Goal: Task Accomplishment & Management: Manage account settings

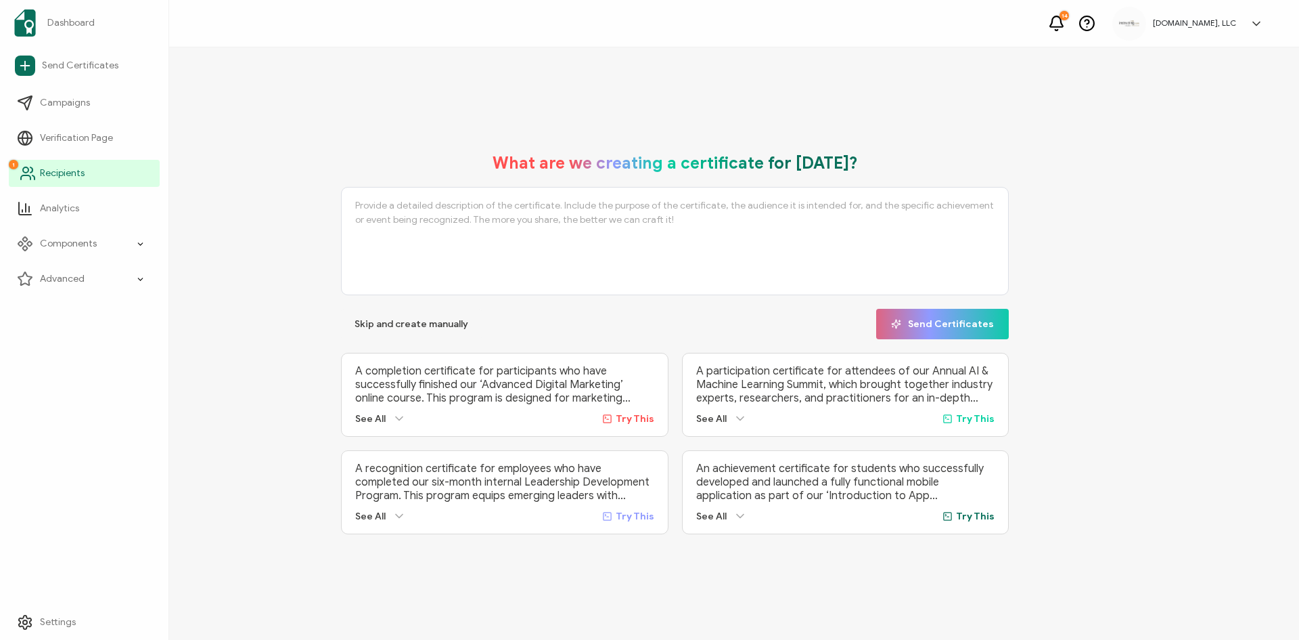
click at [51, 170] on span "Recipients" at bounding box center [62, 173] width 45 height 14
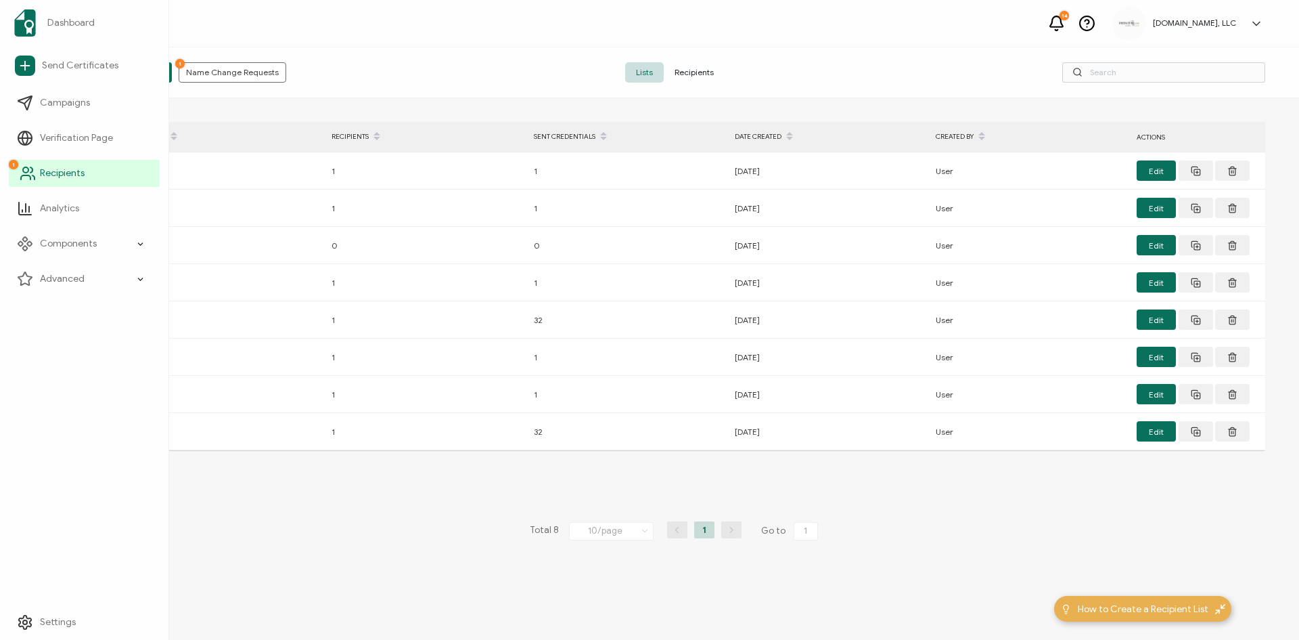
click at [23, 169] on circle at bounding box center [25, 169] width 5 height 5
click at [57, 236] on div "Components" at bounding box center [84, 243] width 151 height 27
click at [61, 102] on span "Campaigns" at bounding box center [65, 103] width 50 height 14
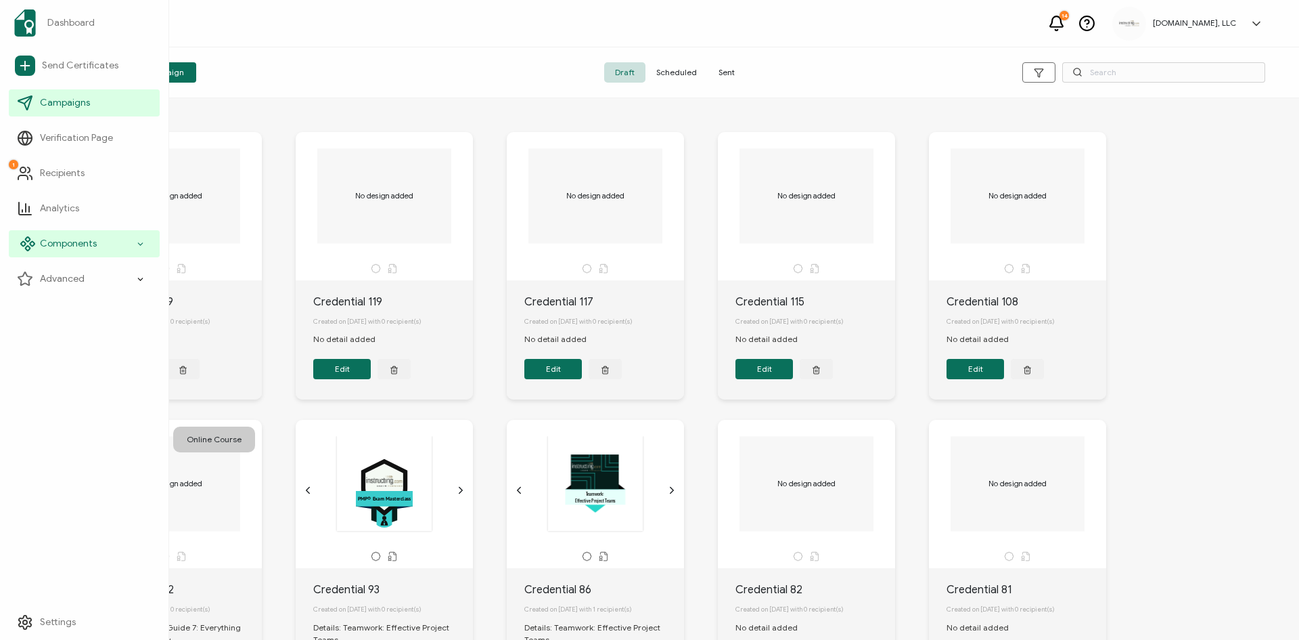
click at [40, 241] on span "Components" at bounding box center [68, 244] width 57 height 14
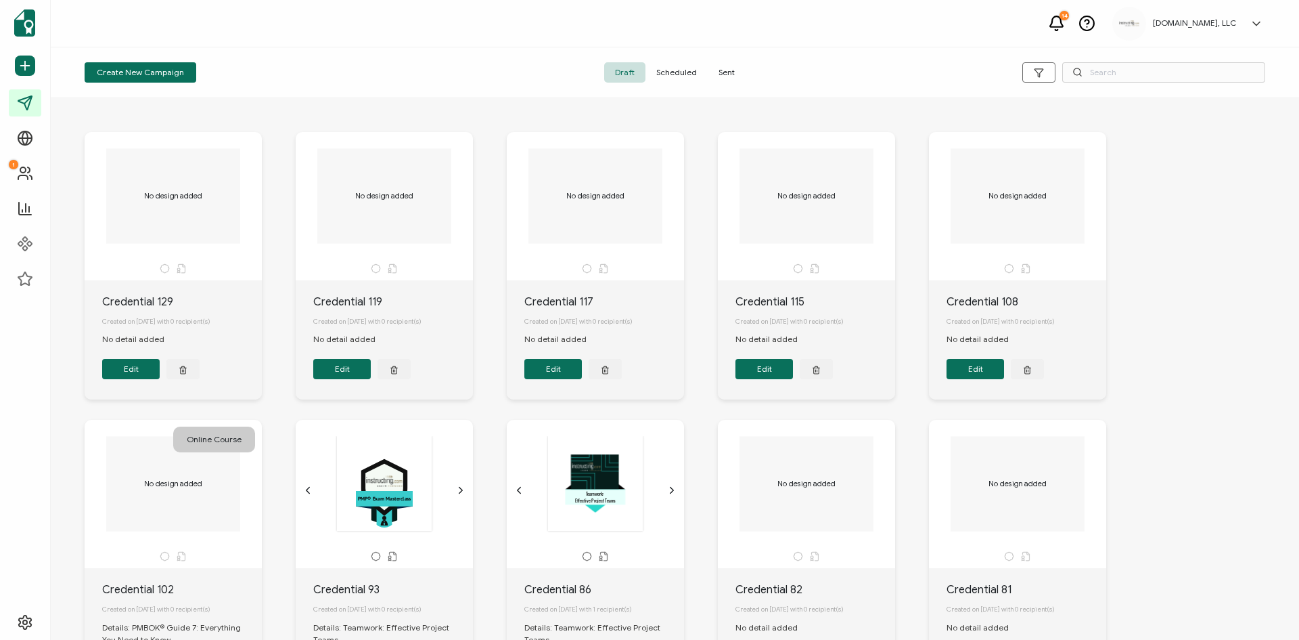
click at [1065, 25] on icon at bounding box center [1056, 23] width 17 height 17
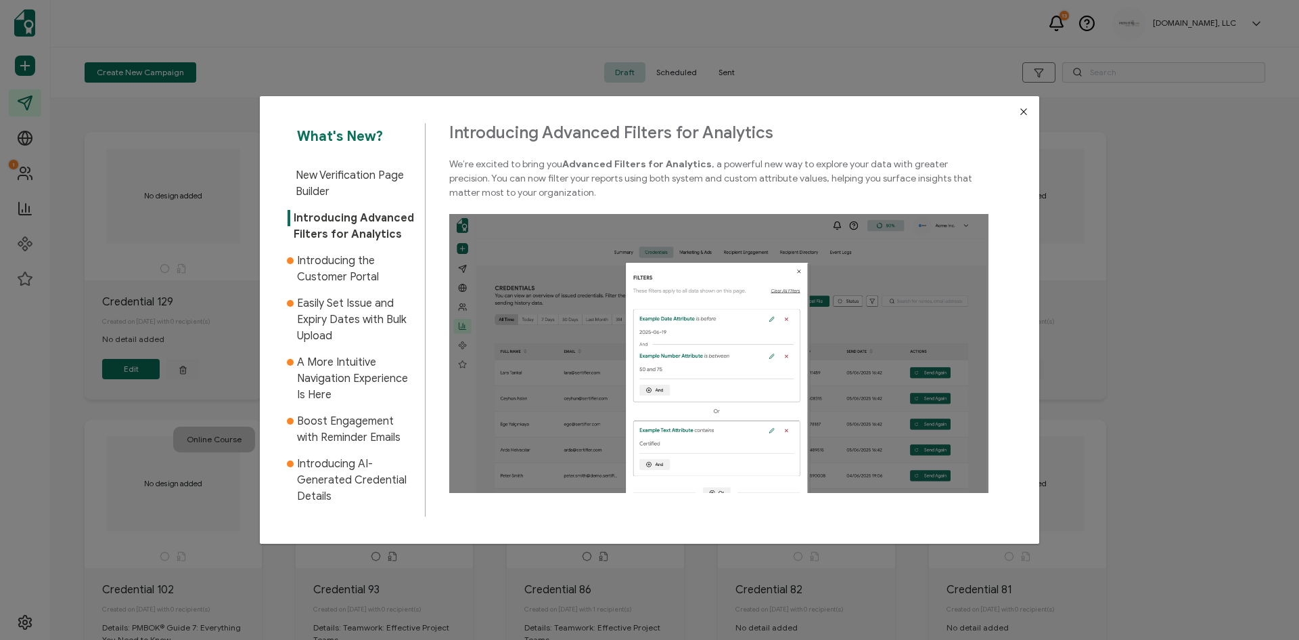
click at [1019, 114] on icon "Close" at bounding box center [1024, 111] width 11 height 11
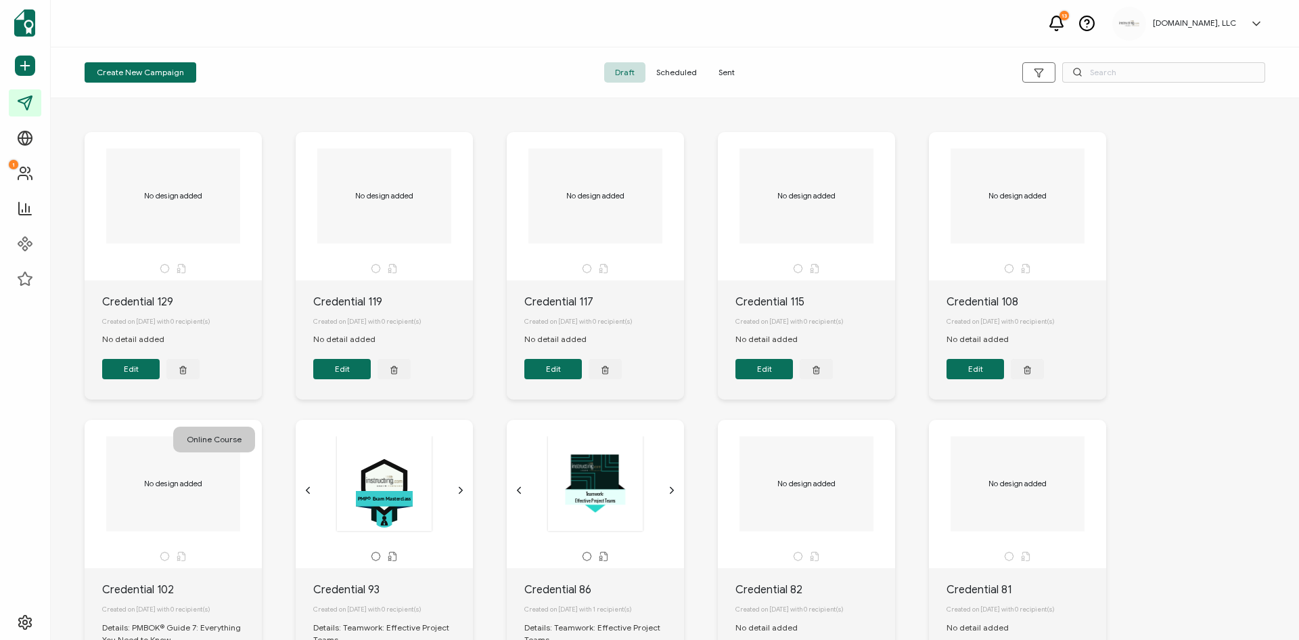
click at [659, 65] on span "Scheduled" at bounding box center [677, 72] width 62 height 20
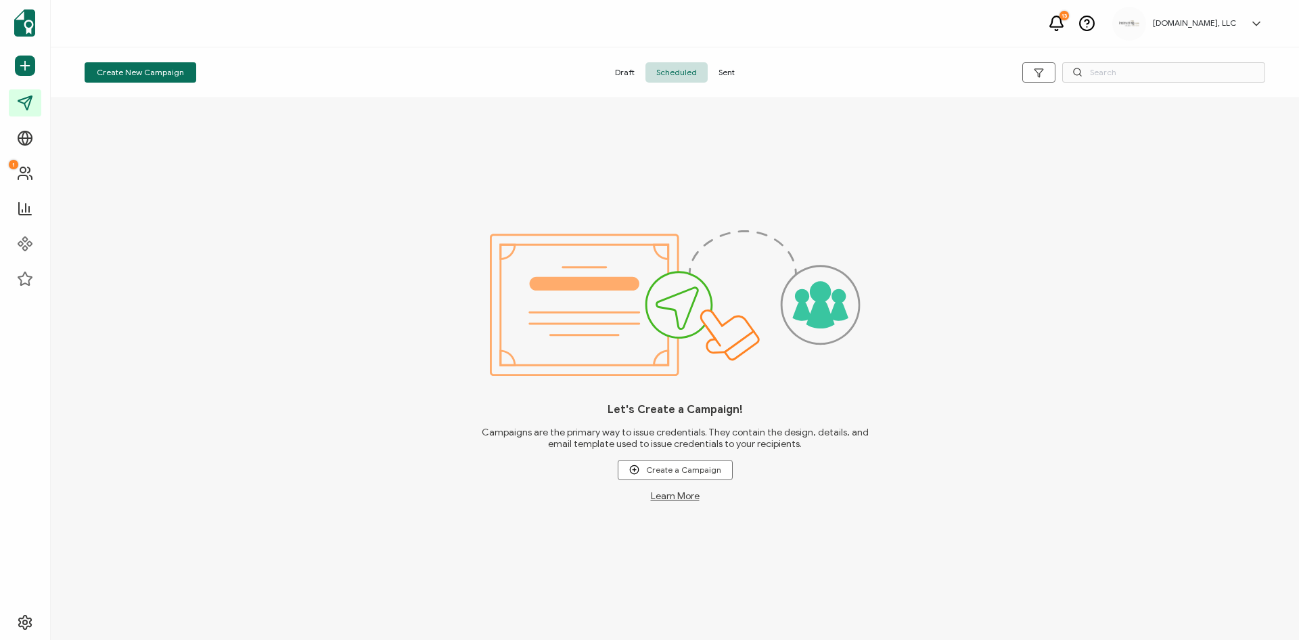
click at [728, 70] on span "Sent" at bounding box center [727, 72] width 38 height 20
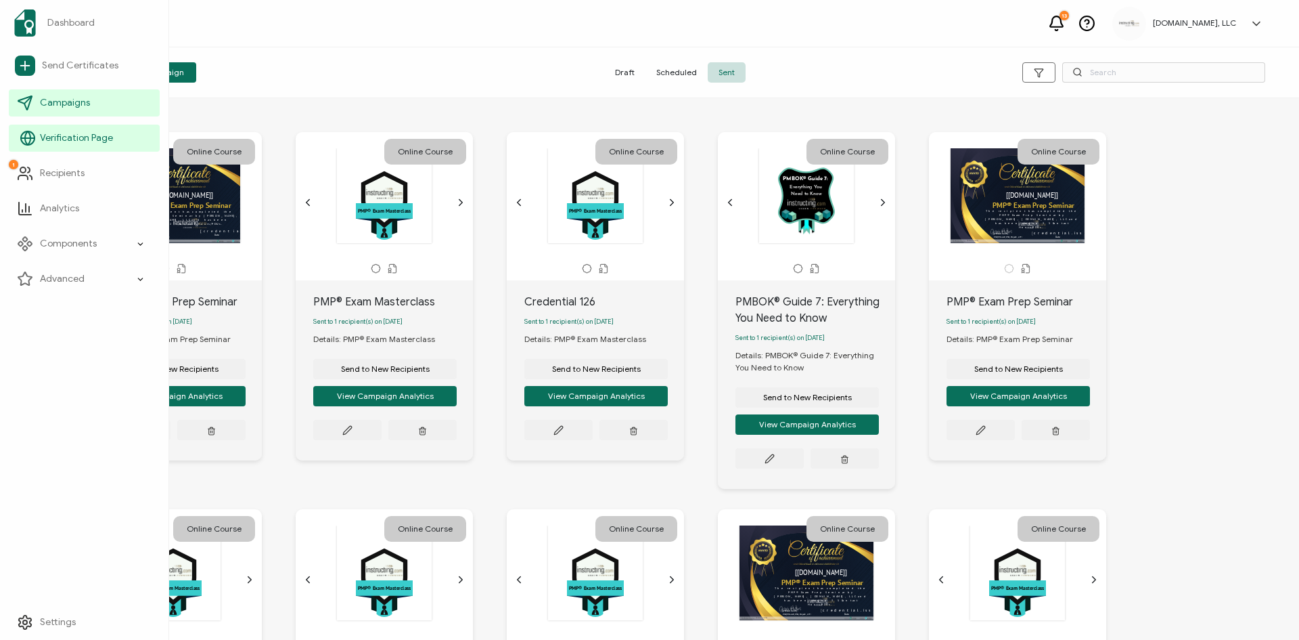
click at [28, 145] on circle at bounding box center [28, 138] width 14 height 14
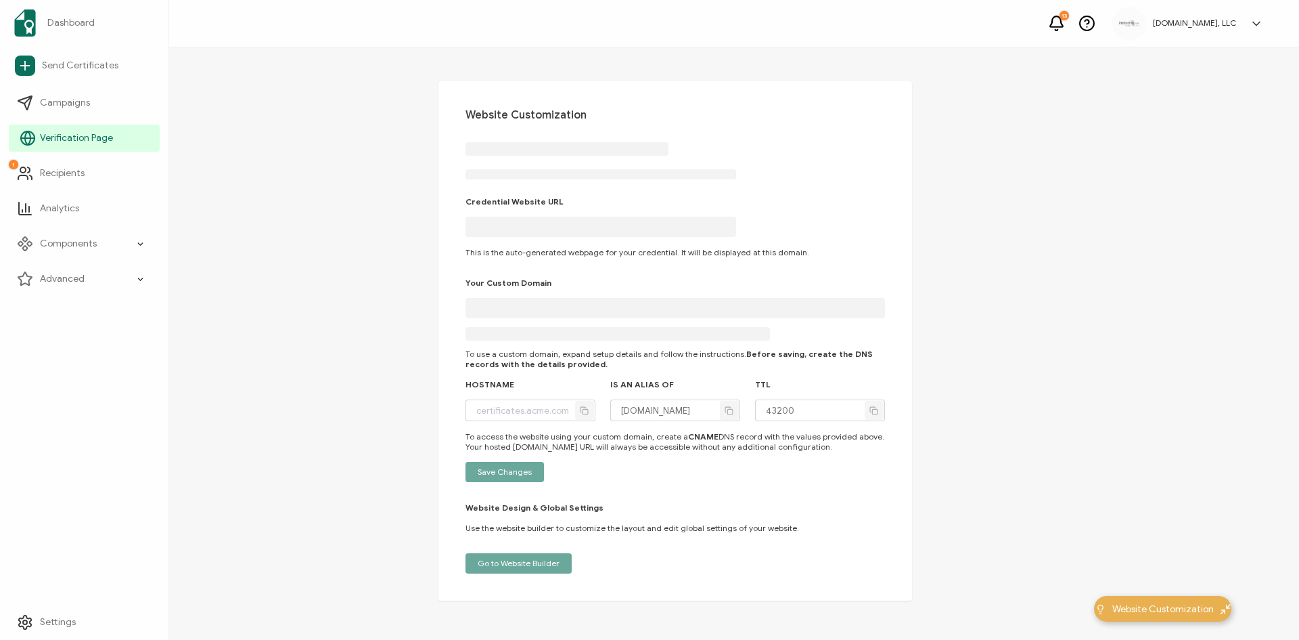
type input "[DOMAIN_NAME]"
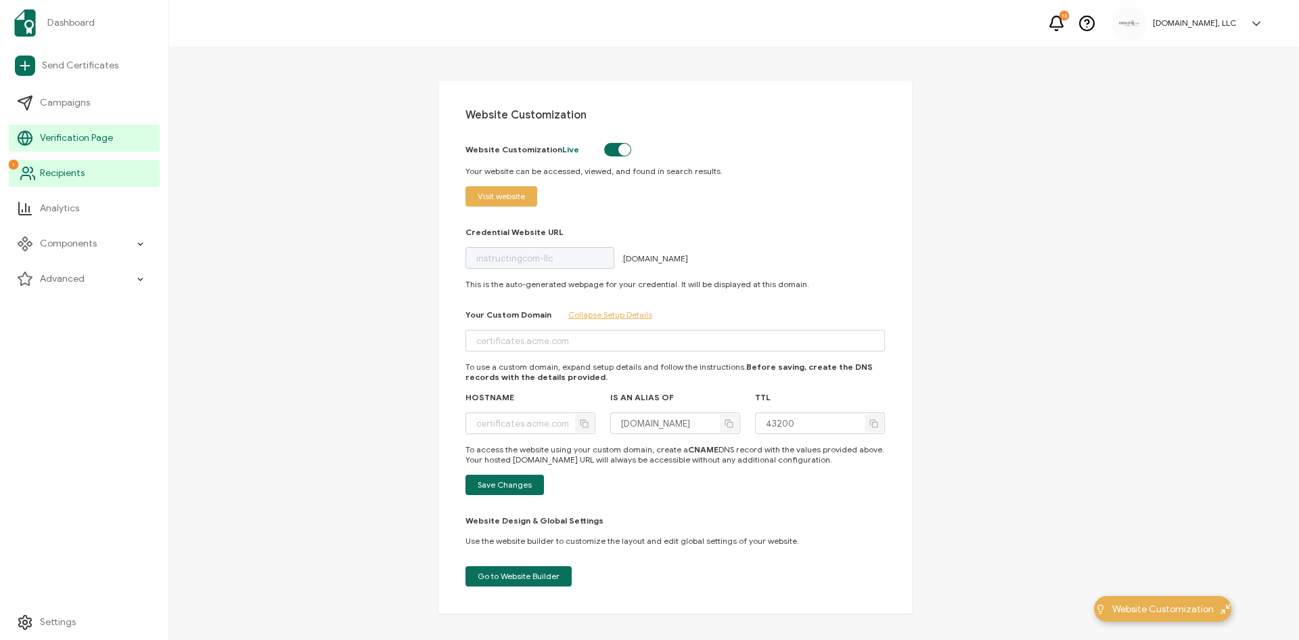
click at [33, 175] on icon at bounding box center [33, 177] width 2 height 4
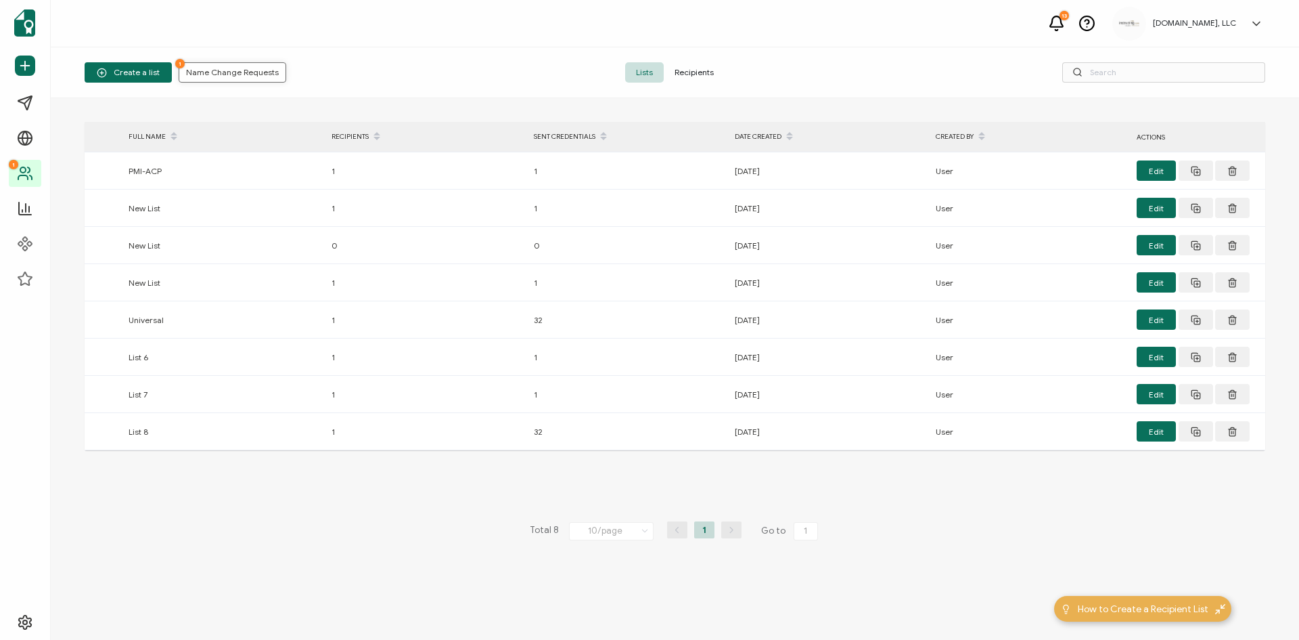
click at [215, 71] on span "1 Name Change Requests" at bounding box center [232, 72] width 93 height 8
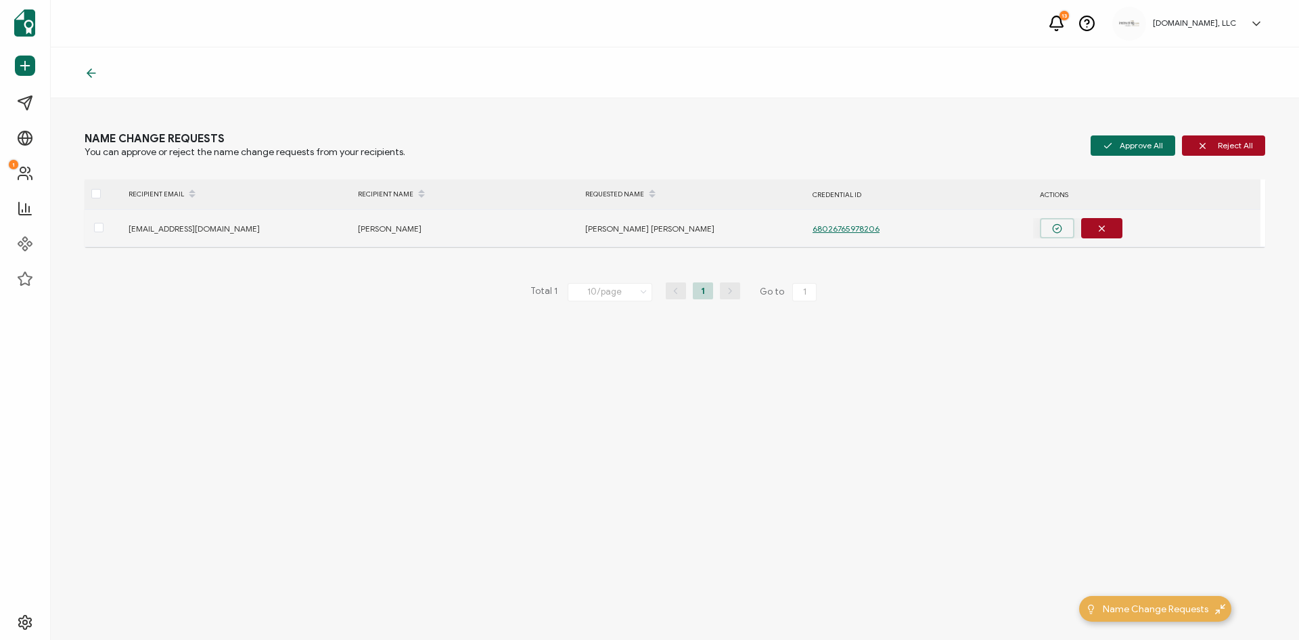
click at [1065, 229] on button "button" at bounding box center [1057, 228] width 35 height 20
